Goal: Task Accomplishment & Management: Use online tool/utility

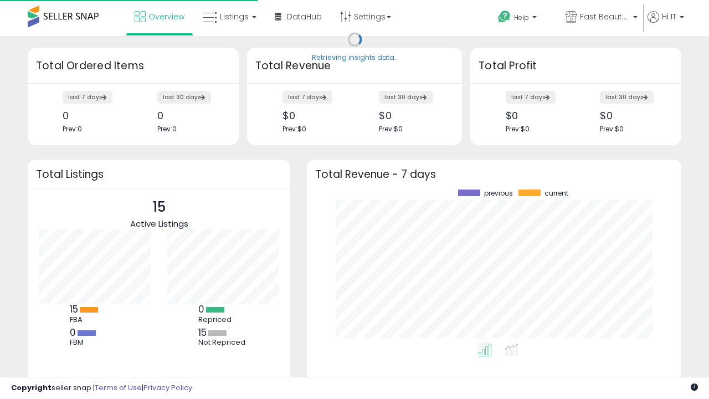
scroll to position [154, 352]
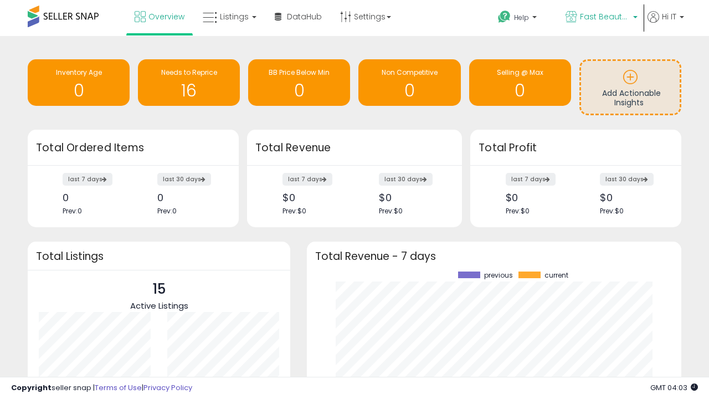
click at [601, 18] on span "Fast Beauty ([GEOGRAPHIC_DATA])" at bounding box center [605, 16] width 50 height 11
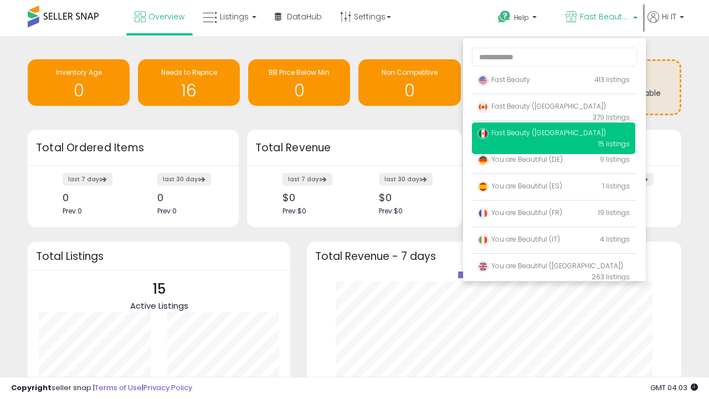
click at [554, 108] on span "Fast Beauty ([GEOGRAPHIC_DATA])" at bounding box center [542, 105] width 129 height 9
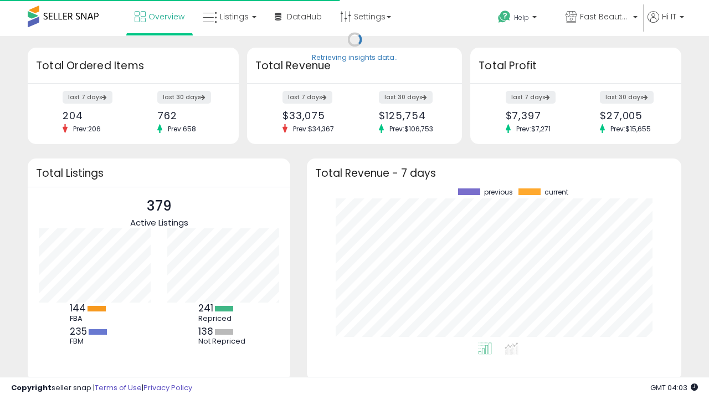
scroll to position [154, 352]
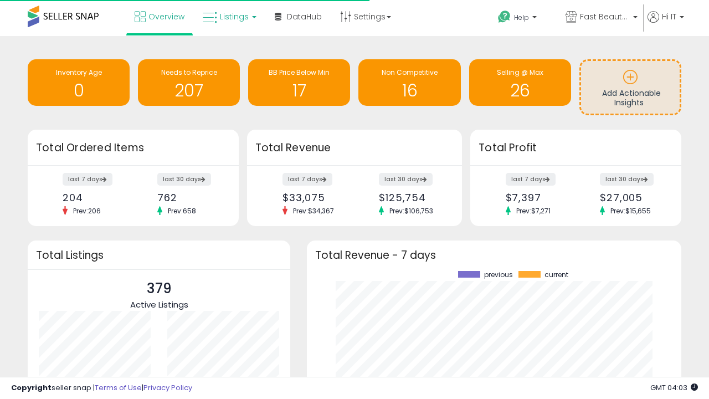
click at [228, 17] on span "Listings" at bounding box center [234, 16] width 29 height 11
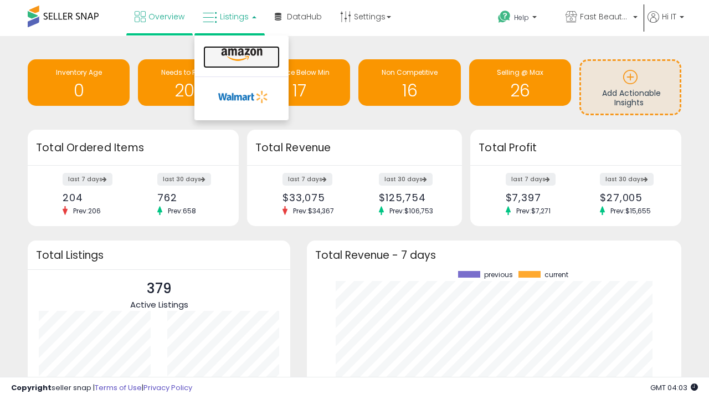
click at [241, 55] on icon at bounding box center [242, 55] width 48 height 14
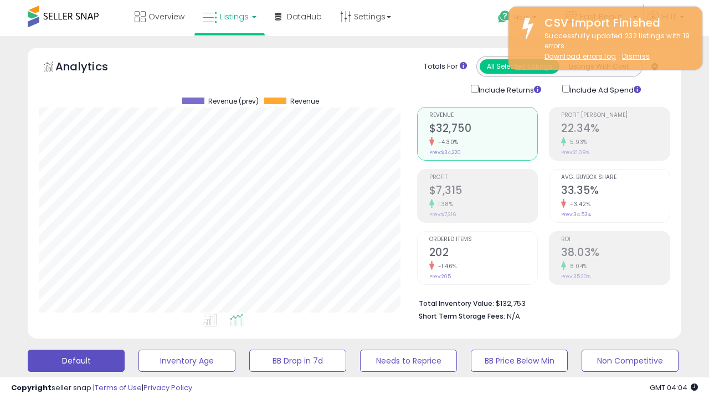
scroll to position [227, 378]
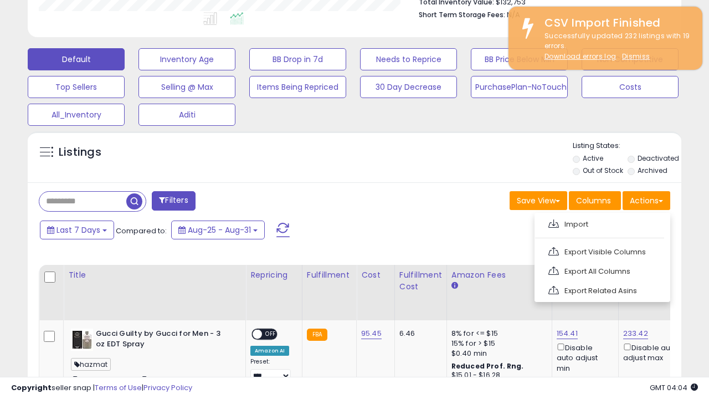
click at [554, 222] on span at bounding box center [554, 223] width 11 height 8
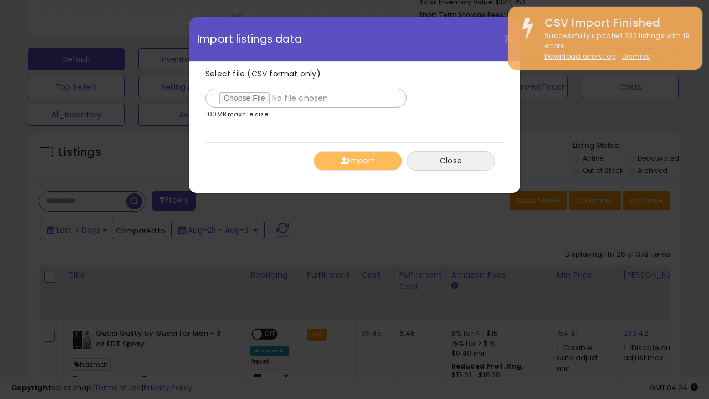
type input "**********"
click at [357, 161] on button "Import" at bounding box center [358, 160] width 89 height 19
